Goal: Information Seeking & Learning: Learn about a topic

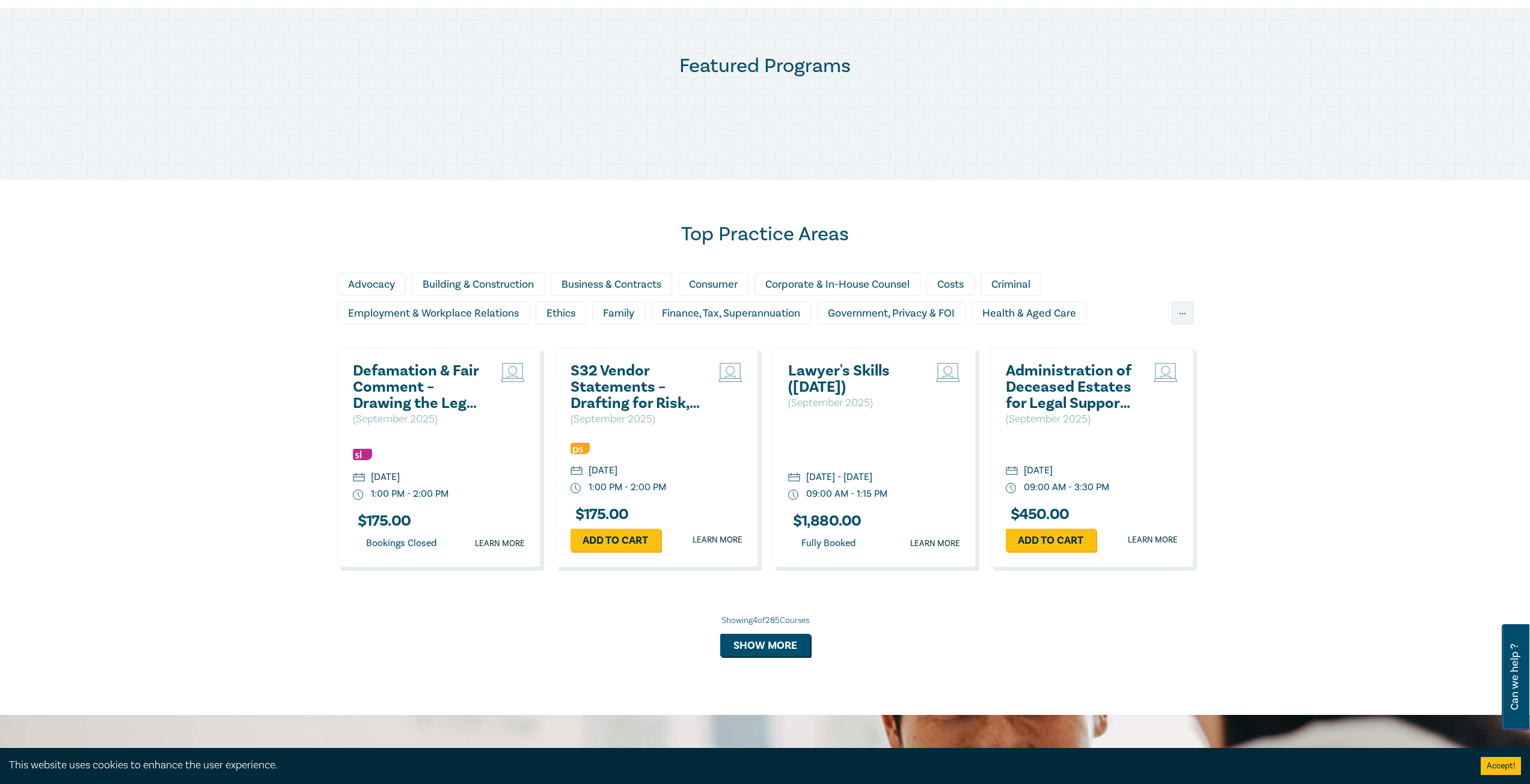
scroll to position [661, 0]
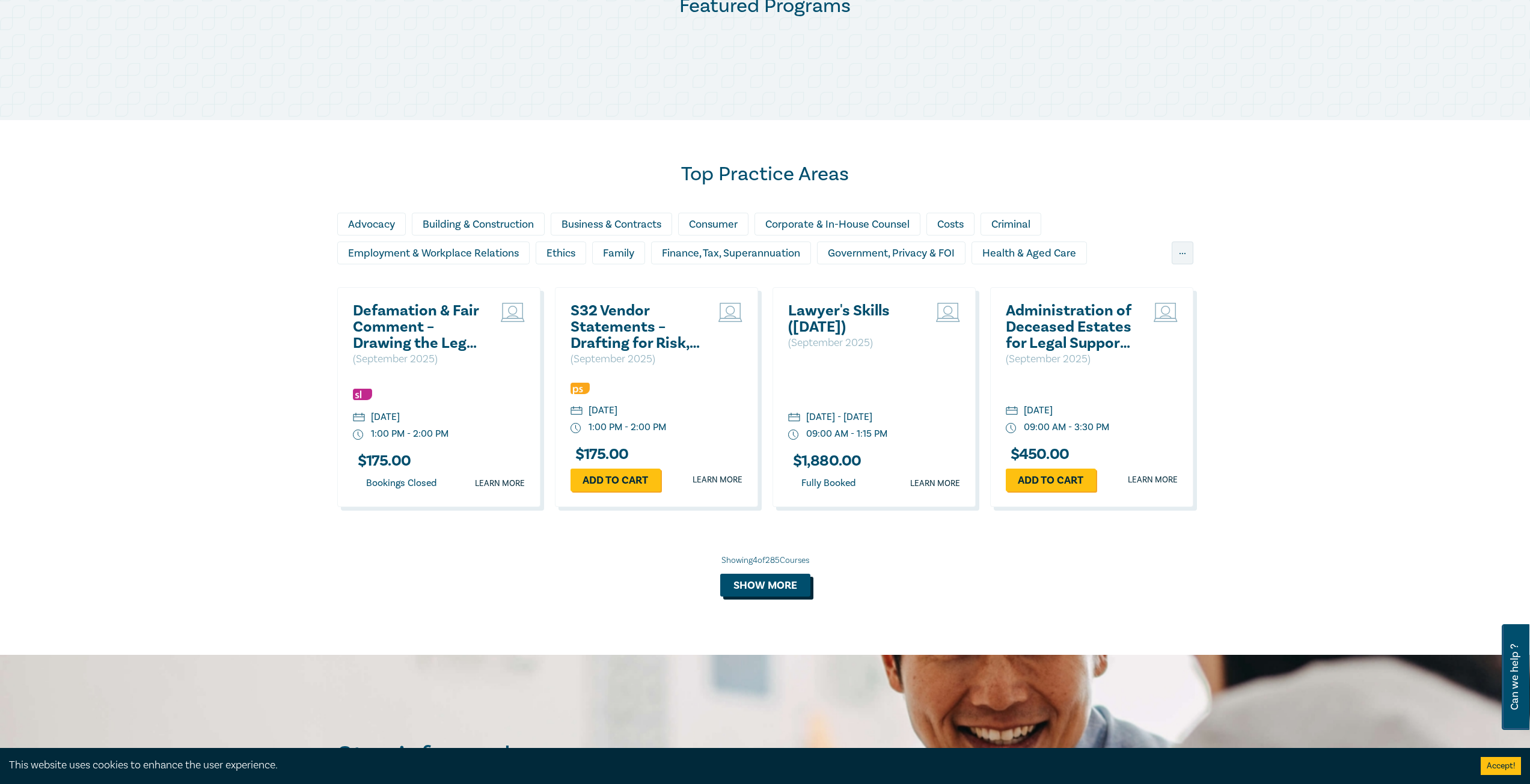
click at [794, 595] on button "Show more" at bounding box center [765, 586] width 90 height 23
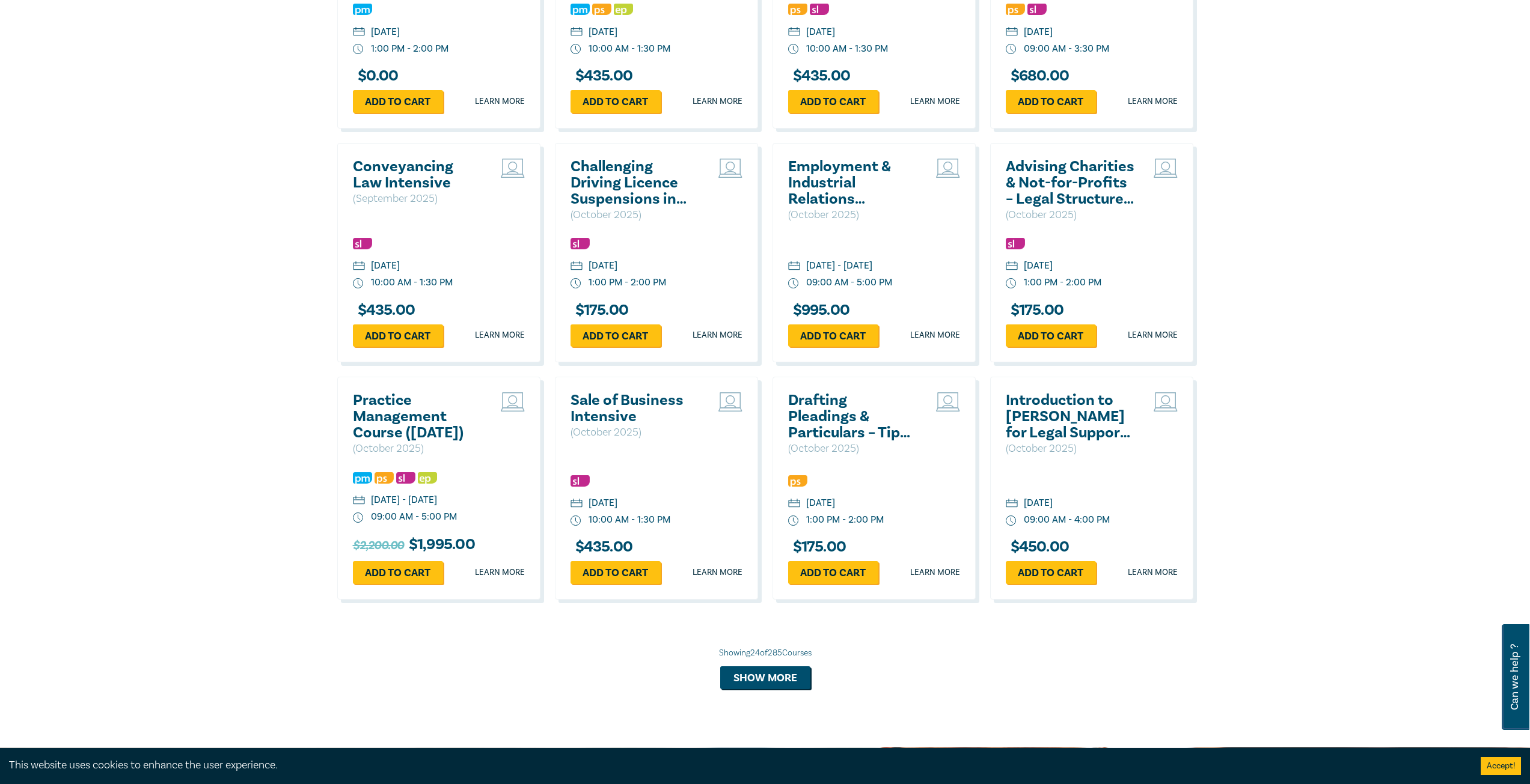
scroll to position [1923, 0]
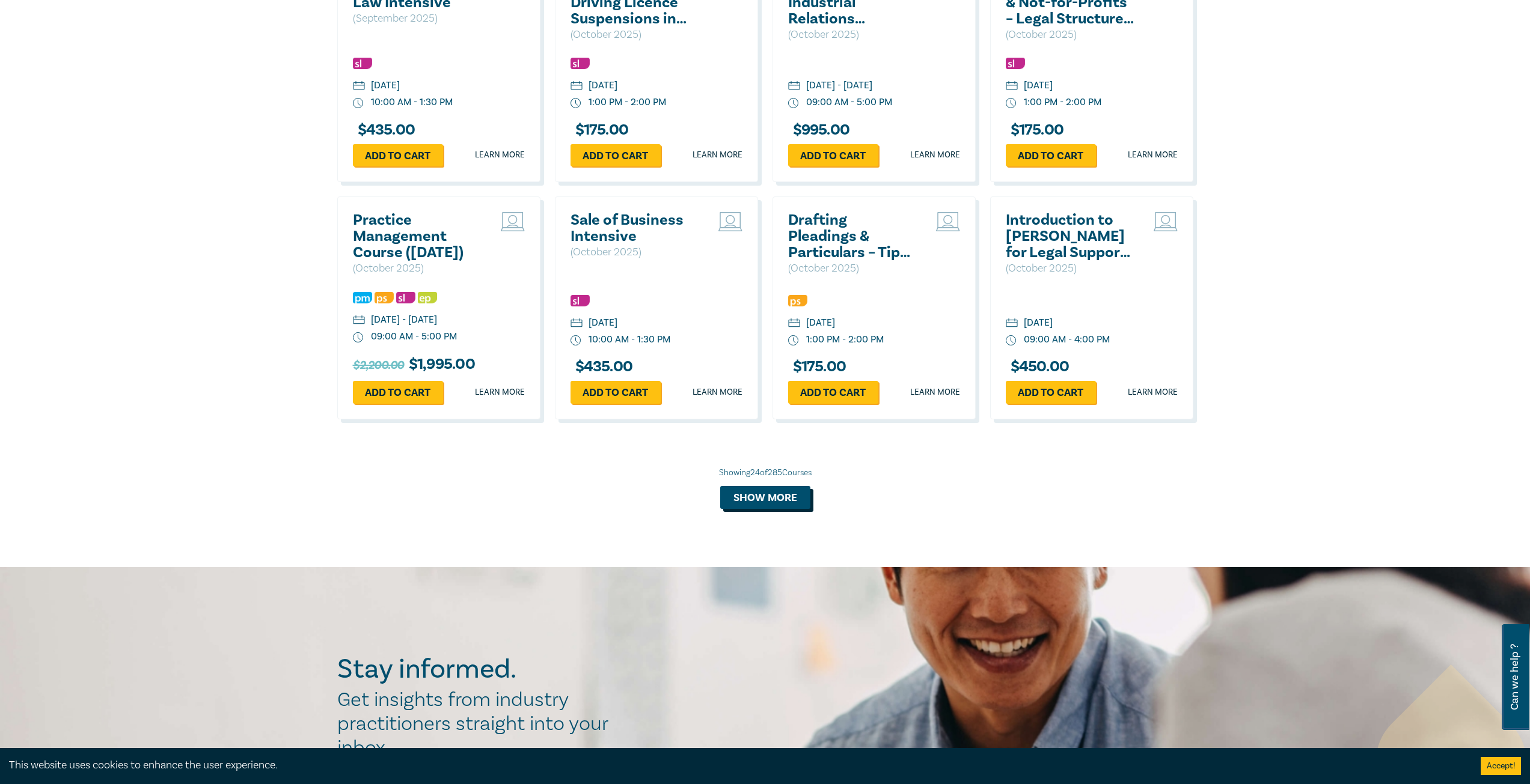
click at [755, 509] on button "Show more" at bounding box center [765, 497] width 90 height 23
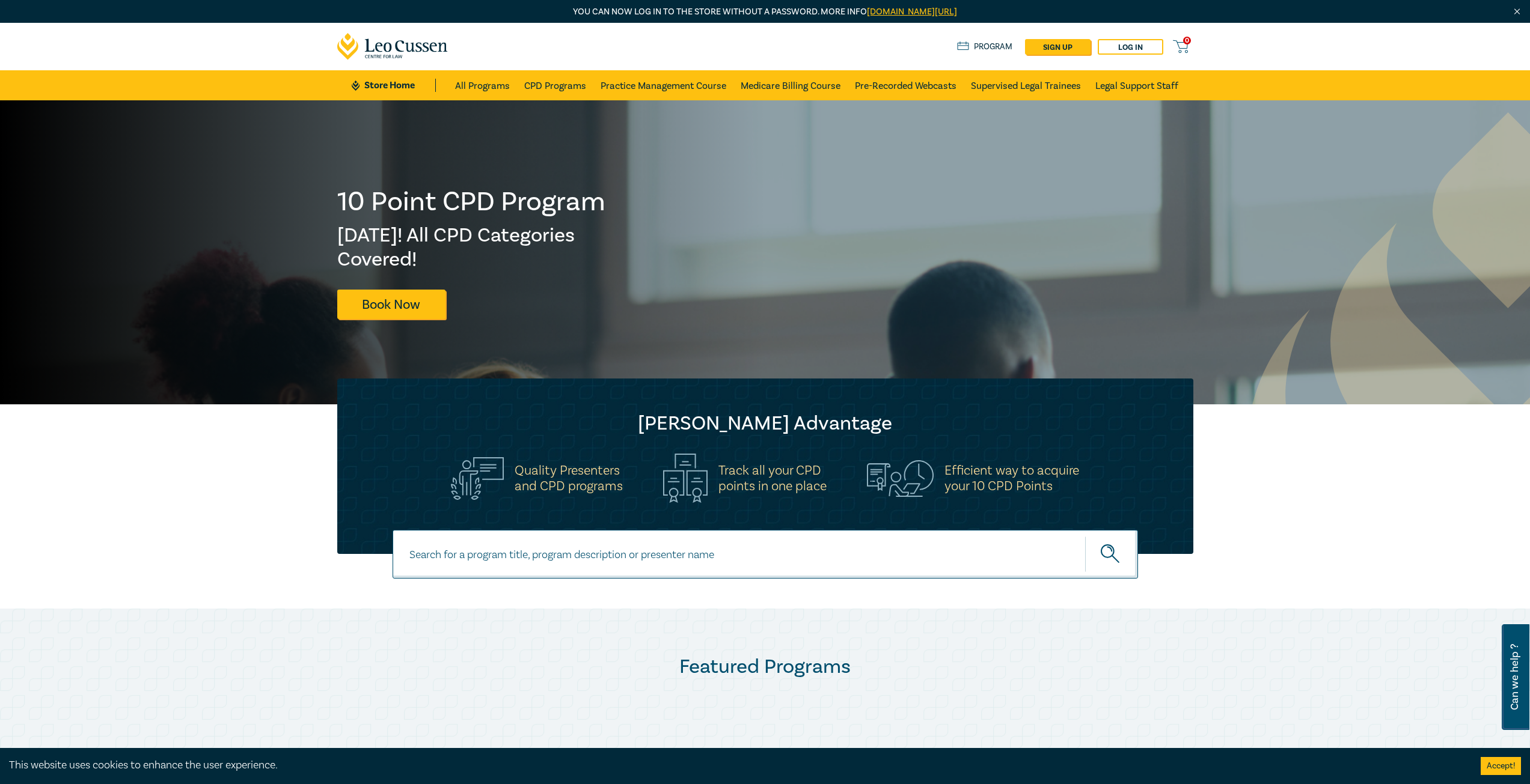
scroll to position [60, 0]
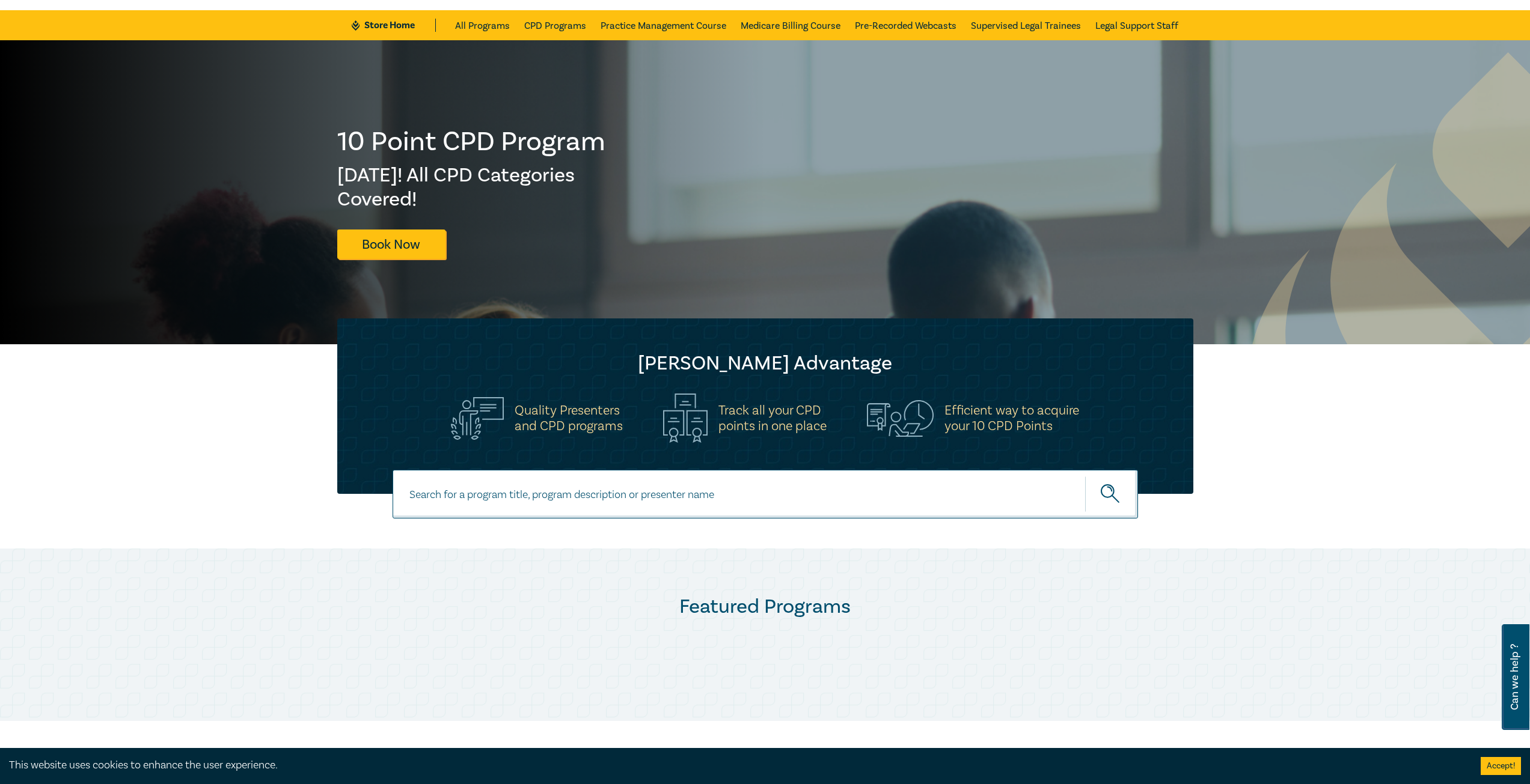
click at [699, 512] on input at bounding box center [765, 494] width 746 height 49
paste input "AI in the Law Intensive"
type input "AI in the Law Intensive"
click at [1085, 476] on button "submit" at bounding box center [1111, 494] width 53 height 37
